Goal: Find specific page/section: Find specific page/section

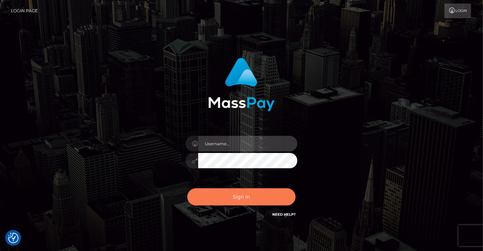
type input "MaryJoy"
drag, startPoint x: 229, startPoint y: 197, endPoint x: 242, endPoint y: 198, distance: 13.0
click at [229, 197] on button "Sign in" at bounding box center [241, 196] width 108 height 17
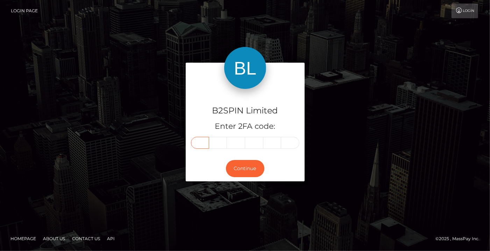
click at [207, 143] on input "text" at bounding box center [200, 143] width 18 height 12
click at [199, 144] on input "text" at bounding box center [200, 143] width 18 height 12
type input "3"
type input "5"
type input "6"
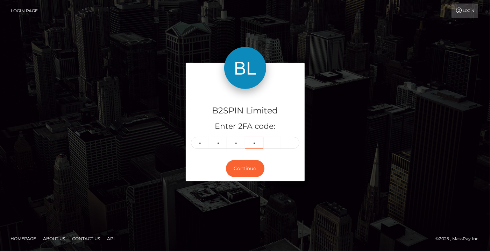
type input "2"
type input "1"
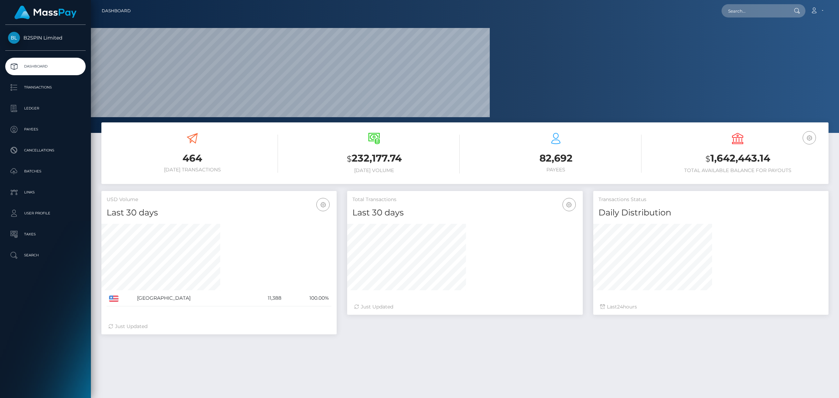
scroll to position [123, 235]
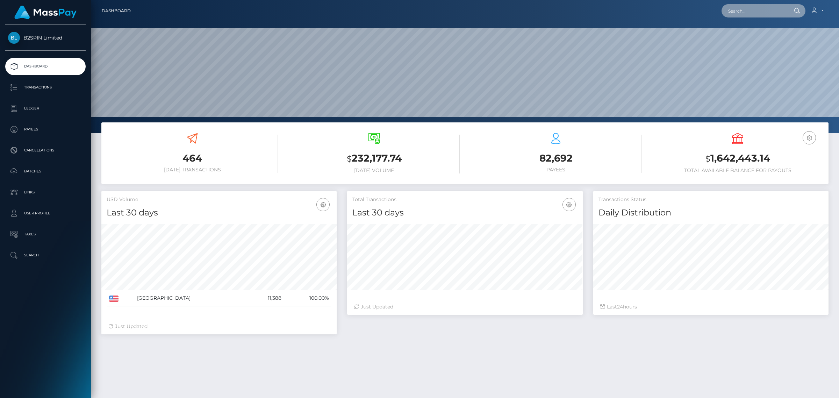
drag, startPoint x: 765, startPoint y: 12, endPoint x: 756, endPoint y: 15, distance: 9.6
click at [490, 12] on input "text" at bounding box center [755, 10] width 66 height 13
paste input "2111047801"
type input "2111047801"
click at [490, 38] on link "REBECCA ROSE GARCIA" at bounding box center [750, 36] width 56 height 13
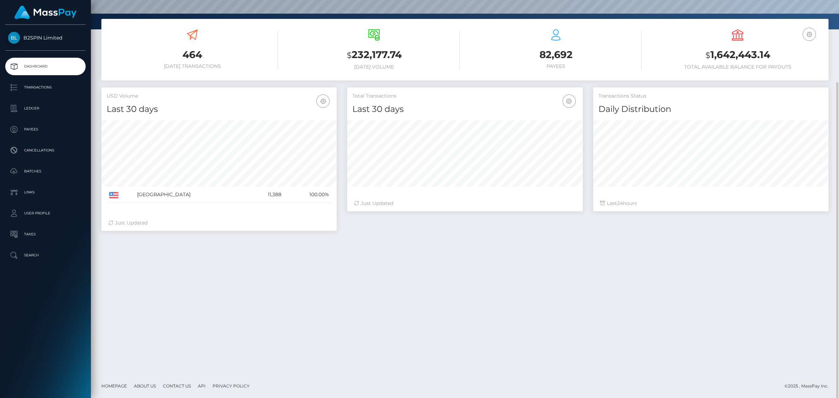
scroll to position [0, 0]
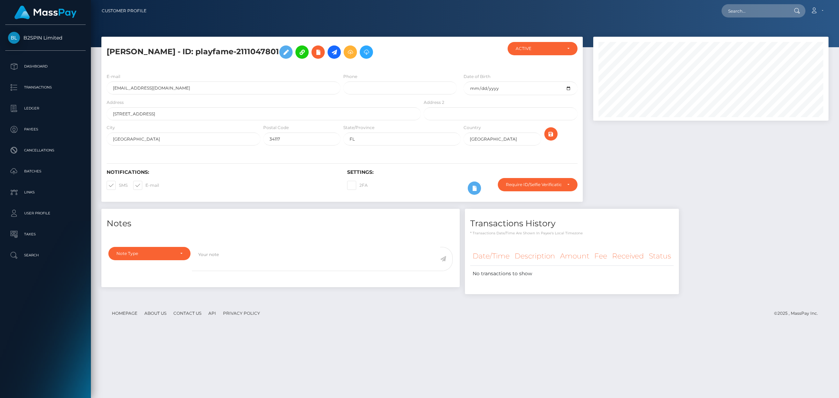
scroll to position [84, 235]
click at [750, 7] on input "text" at bounding box center [755, 10] width 66 height 13
paste input "36dda68f-7105-4dc3-b5de-c9b40057154d"
click at [742, 16] on input "36dda68f-7105-4dc3-b5de-c9b40057154d" at bounding box center [755, 10] width 66 height 13
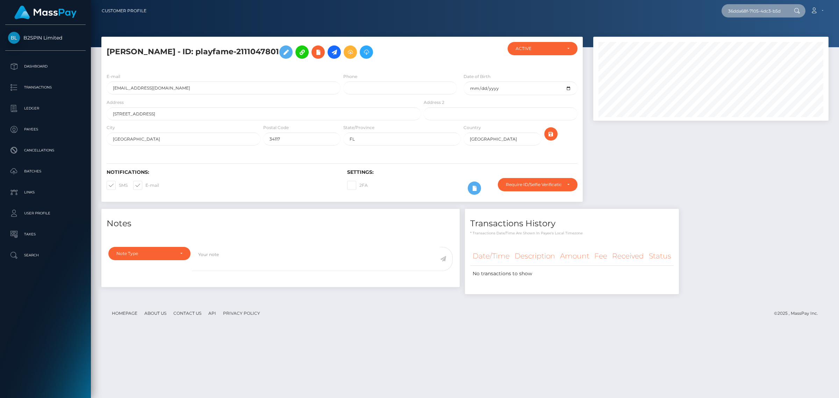
paste input "1964514725"
type input "1964514725"
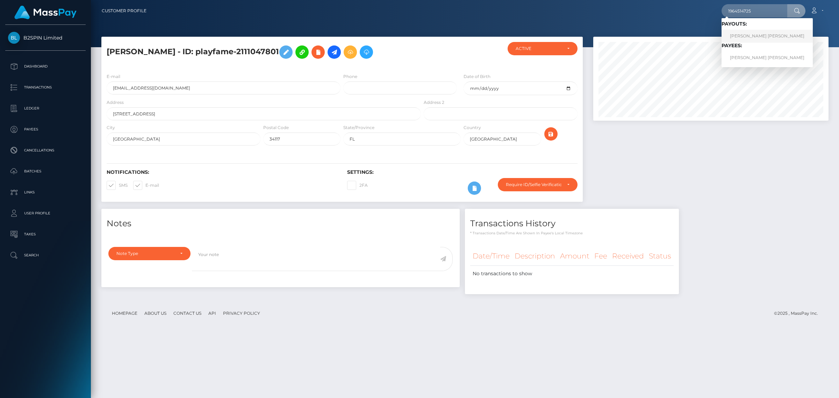
click at [750, 34] on link "ANH TUAN PHẠM NGUYEN" at bounding box center [767, 36] width 91 height 13
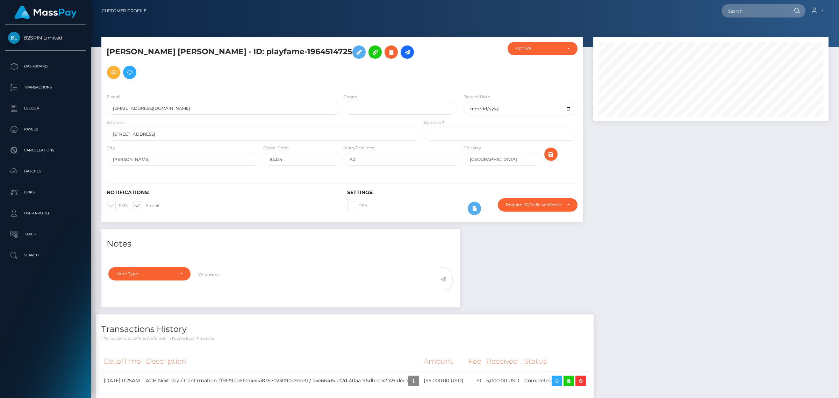
scroll to position [26, 0]
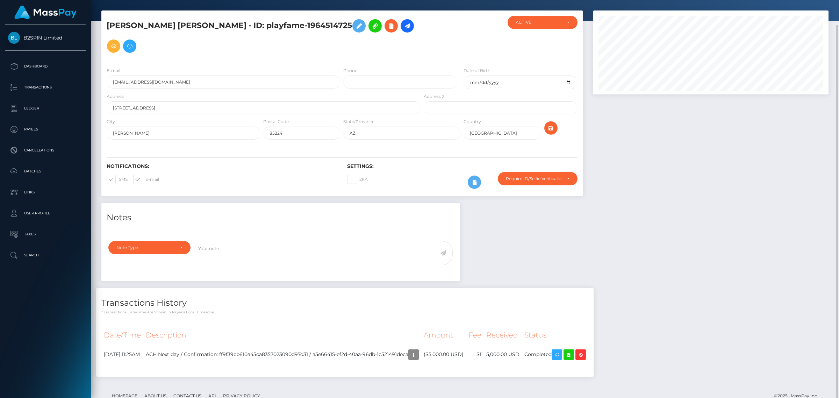
click at [720, 278] on div "Notes Note Type Compliance Clear Compliance General Note Type" at bounding box center [465, 293] width 738 height 181
click at [642, 238] on div "Notes Note Type Compliance Clear Compliance General Note Type" at bounding box center [465, 293] width 738 height 181
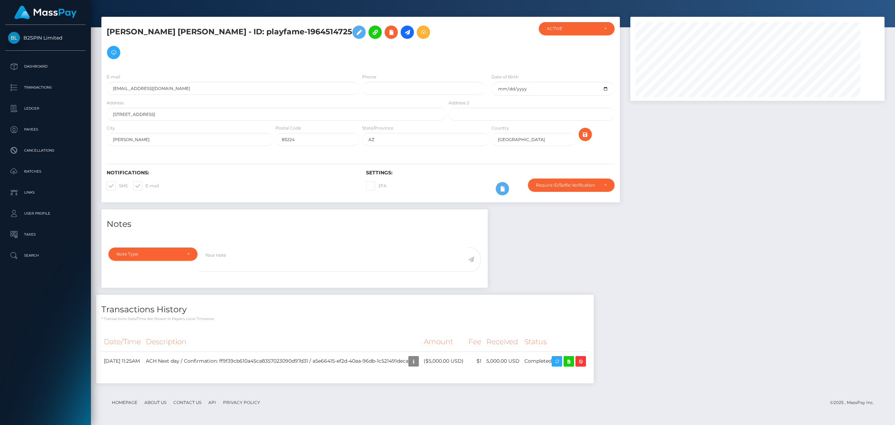
scroll to position [84, 254]
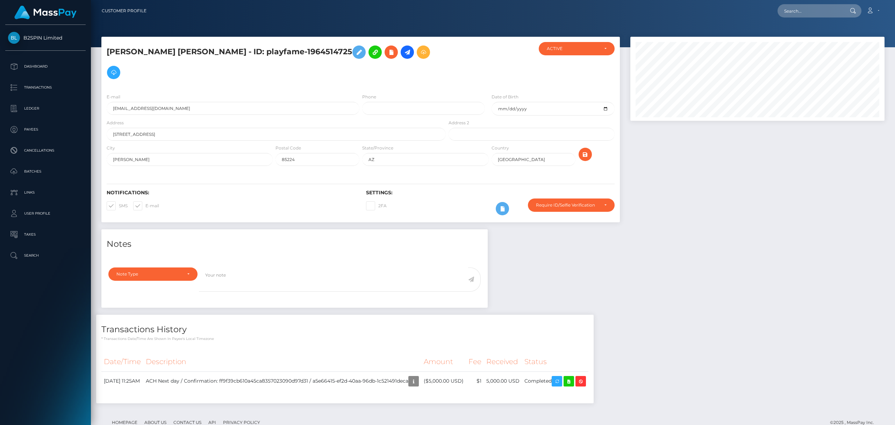
click at [665, 229] on div "Notes Note Type Compliance Clear Compliance General Note Type" at bounding box center [493, 319] width 794 height 181
click at [818, 15] on input "text" at bounding box center [811, 10] width 66 height 13
paste input "146611b5-3585-4b3e-979e-bfbb6e0d76a7"
type input "146611b5-3585-4b3e-979e-bfbb6e0d76a7"
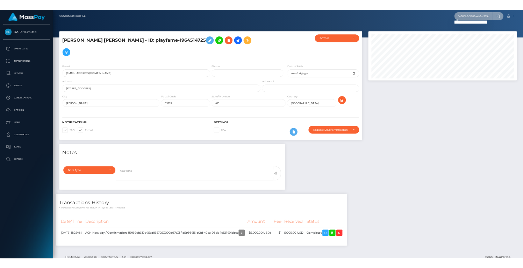
scroll to position [349591, 349544]
